Goal: Task Accomplishment & Management: Complete application form

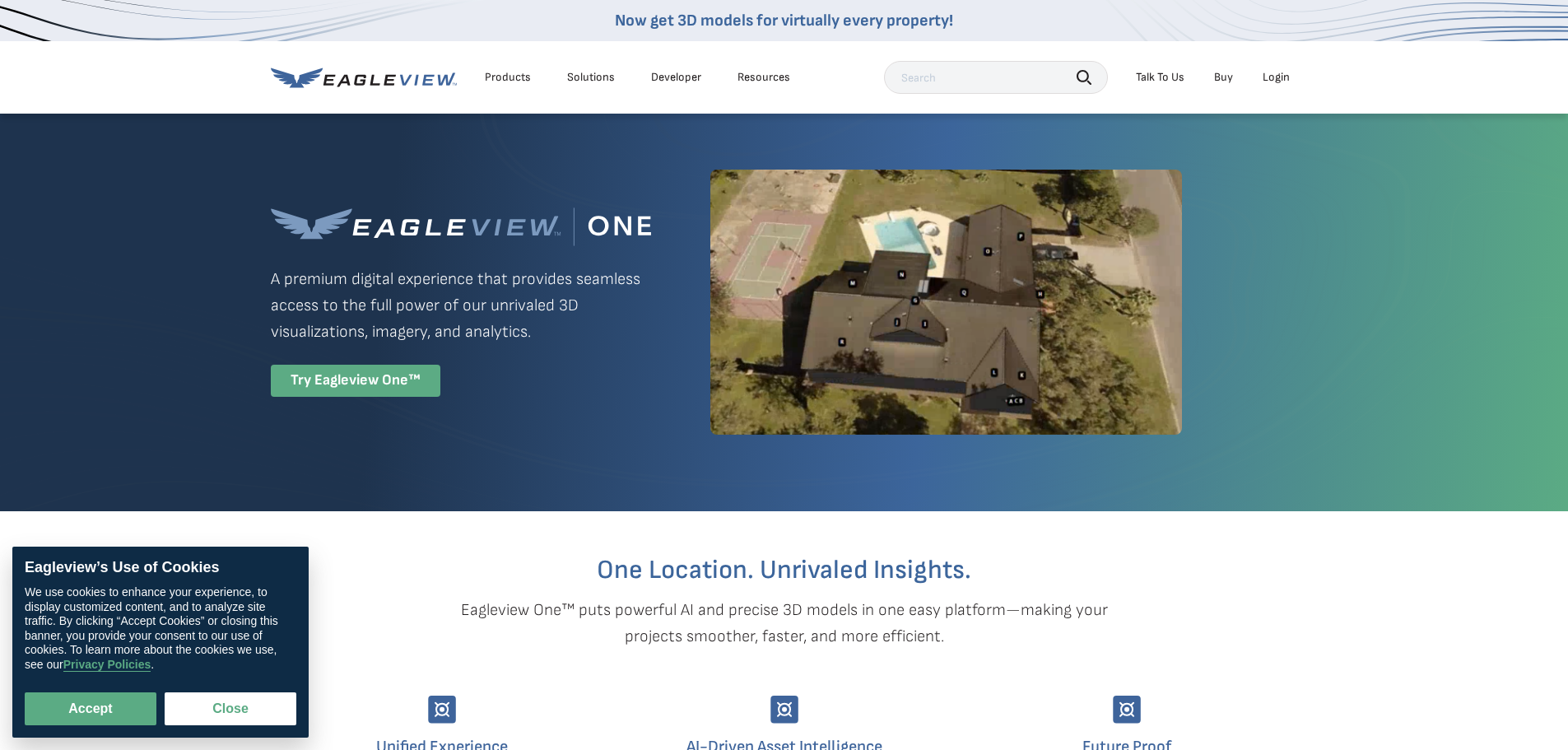
click at [408, 388] on div "Try Eagleview One™" at bounding box center [356, 380] width 170 height 32
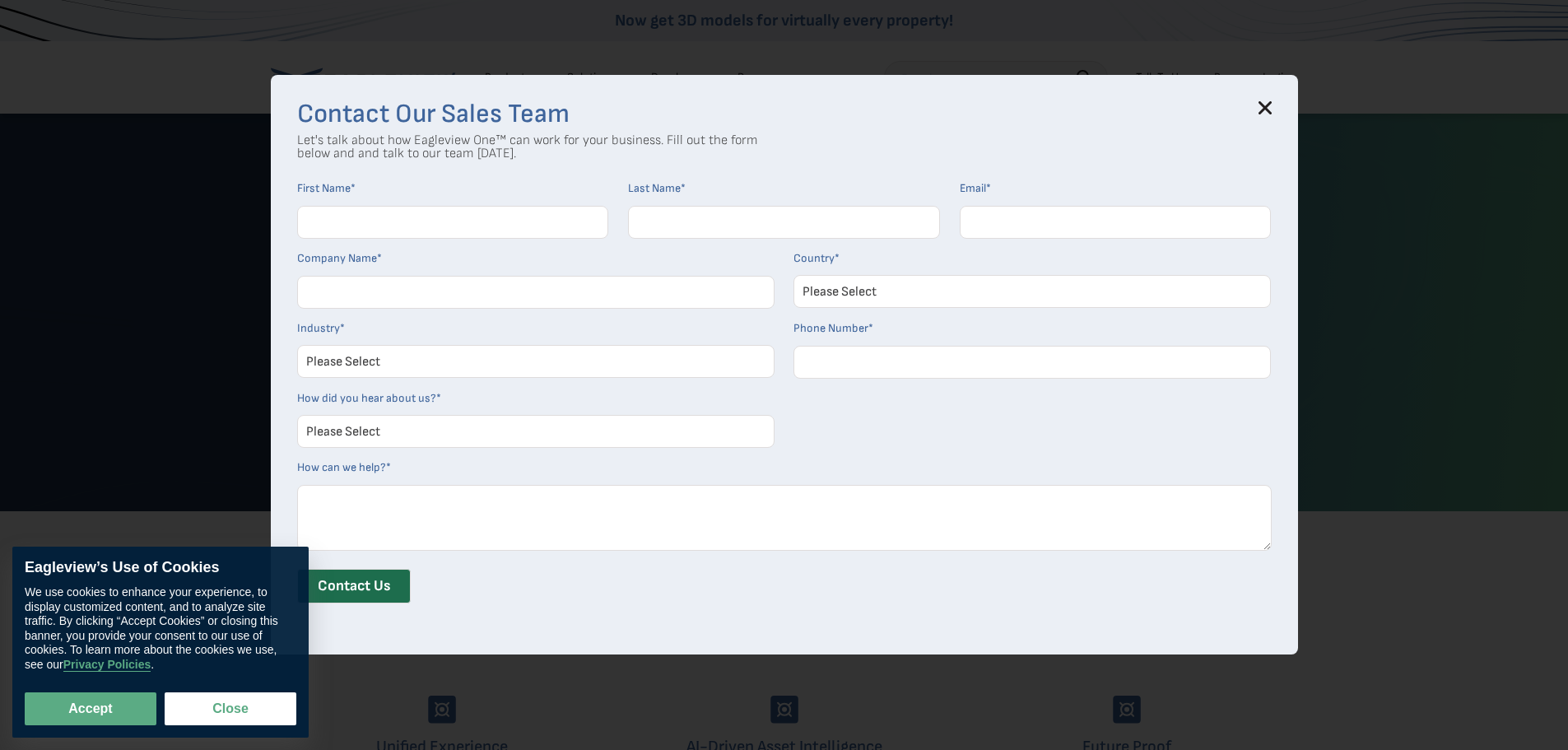
click at [1284, 100] on div "Contact Our Sales Team Let's talk about how Eagleview One™ can work for your bu…" at bounding box center [785, 364] width 1027 height 579
click at [470, 216] on input "First Name *" at bounding box center [453, 223] width 312 height 33
type input "[PERSON_NAME]"
click at [87, 709] on button "Accept" at bounding box center [91, 708] width 132 height 33
checkbox input "true"
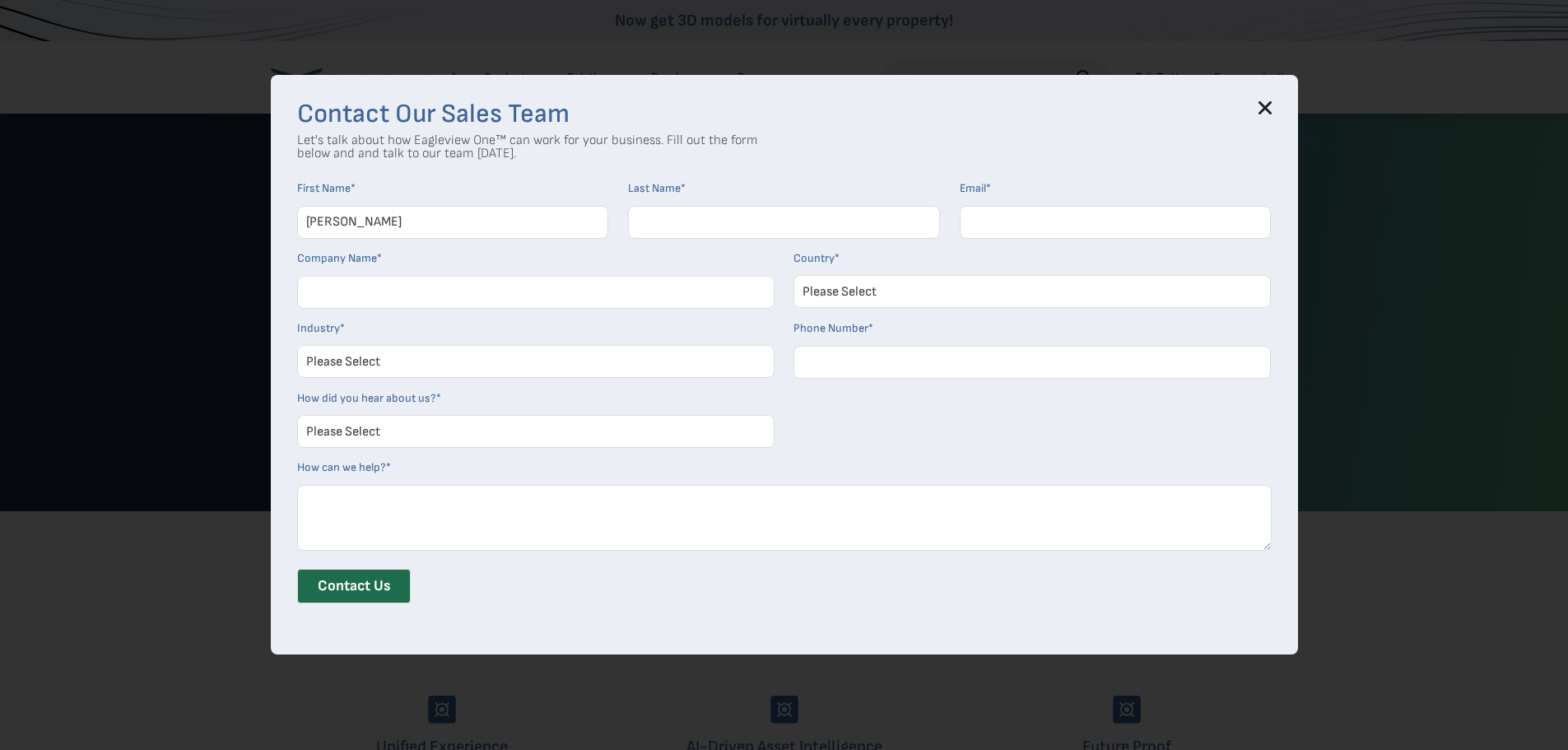
click at [758, 213] on input "Last Name *" at bounding box center [784, 223] width 312 height 33
type input "[PERSON_NAME]"
type input "[EMAIL_ADDRESS][DOMAIN_NAME]"
type input "testing"
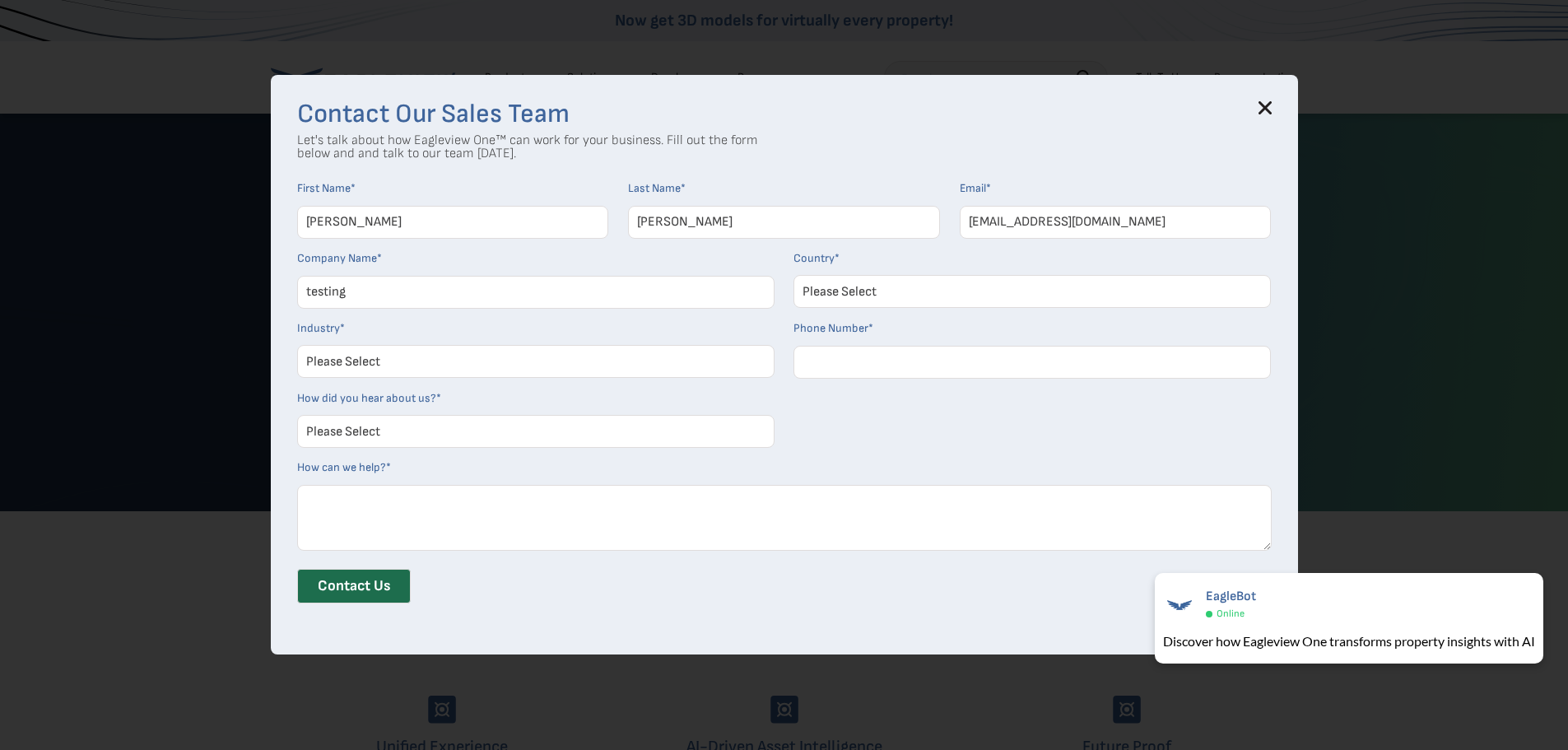
click at [943, 280] on select "Please Select [GEOGRAPHIC_DATA] [GEOGRAPHIC_DATA] [GEOGRAPHIC_DATA] [GEOGRAPHIC…" at bounding box center [1032, 291] width 477 height 33
select select "[GEOGRAPHIC_DATA]"
click at [800, 275] on select "Please Select [GEOGRAPHIC_DATA] [GEOGRAPHIC_DATA] [GEOGRAPHIC_DATA] [GEOGRAPHIC…" at bounding box center [1032, 291] width 477 height 33
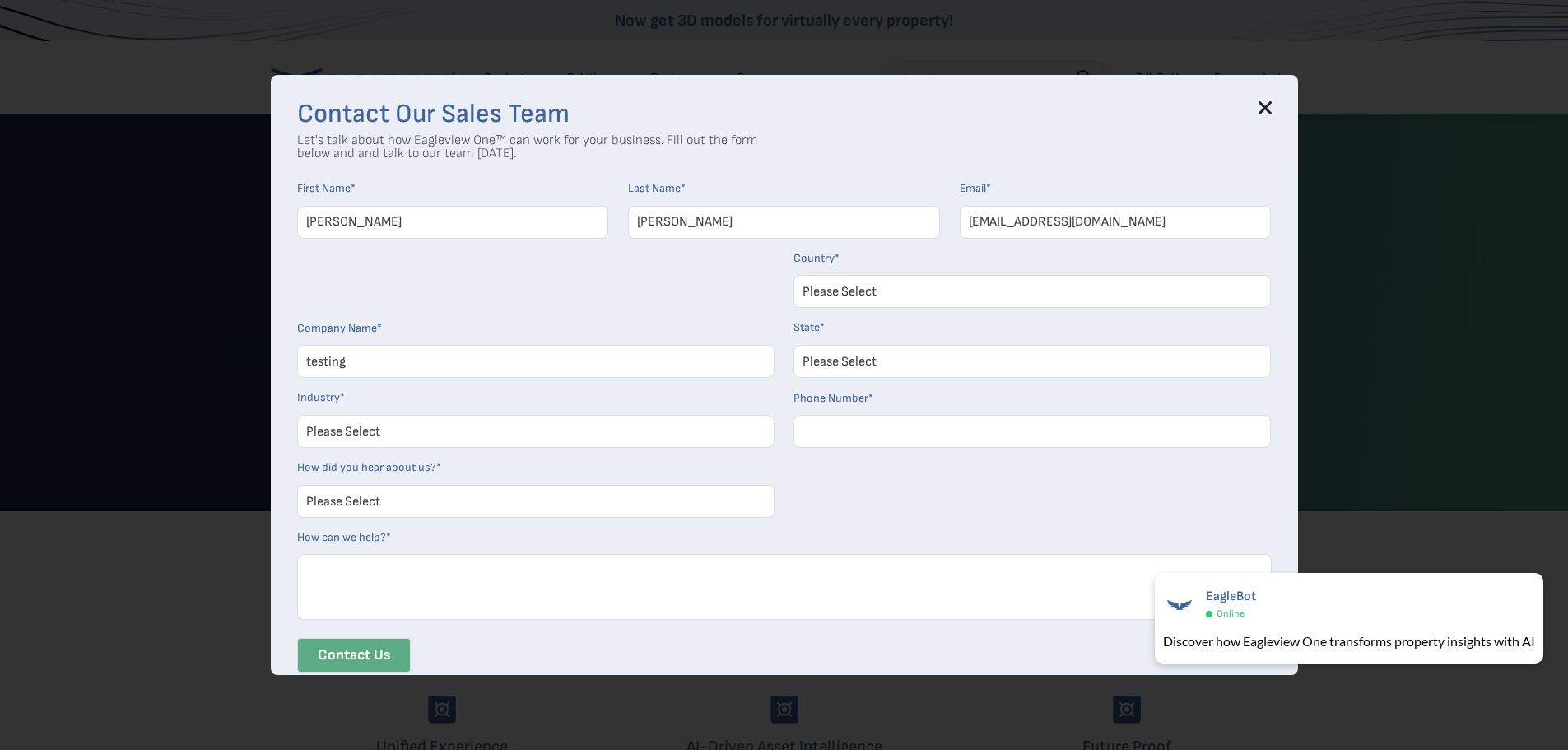
click at [403, 659] on input "Contact Us" at bounding box center [353, 656] width 113 height 35
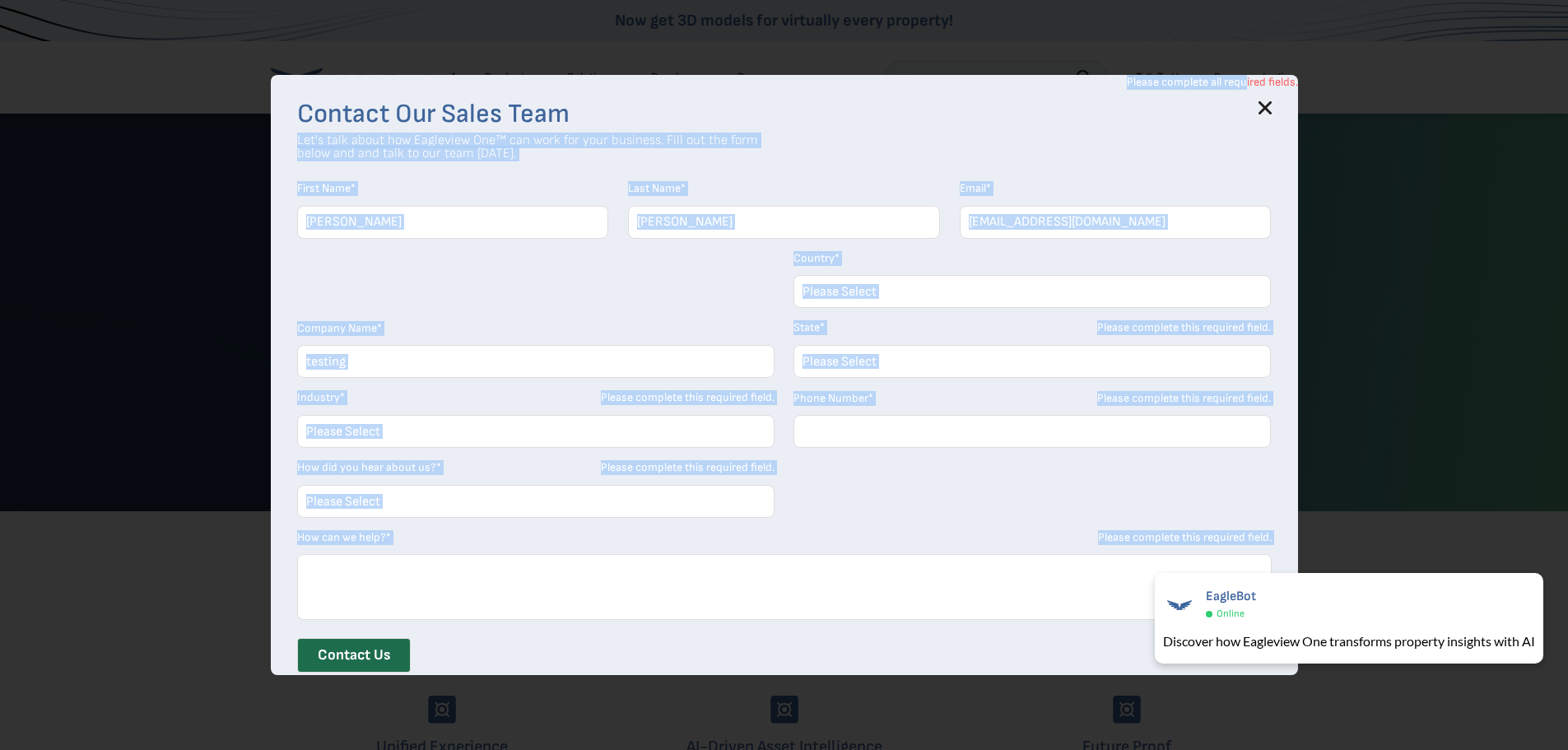
drag, startPoint x: 1253, startPoint y: 92, endPoint x: 1263, endPoint y: 102, distance: 14.1
click at [1263, 102] on div "Contact Our Sales Team Let's talk about how Eagleview One™ can work for your bu…" at bounding box center [784, 393] width 975 height 584
click at [1264, 102] on h3 "Contact Our Sales Team" at bounding box center [784, 114] width 975 height 26
